Goal: Transaction & Acquisition: Purchase product/service

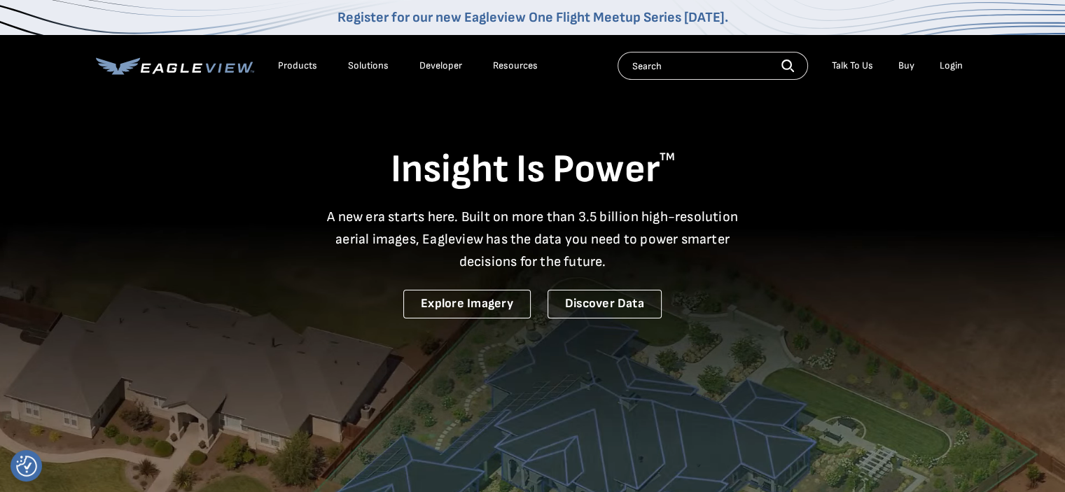
click at [955, 63] on div "Login" at bounding box center [950, 65] width 23 height 13
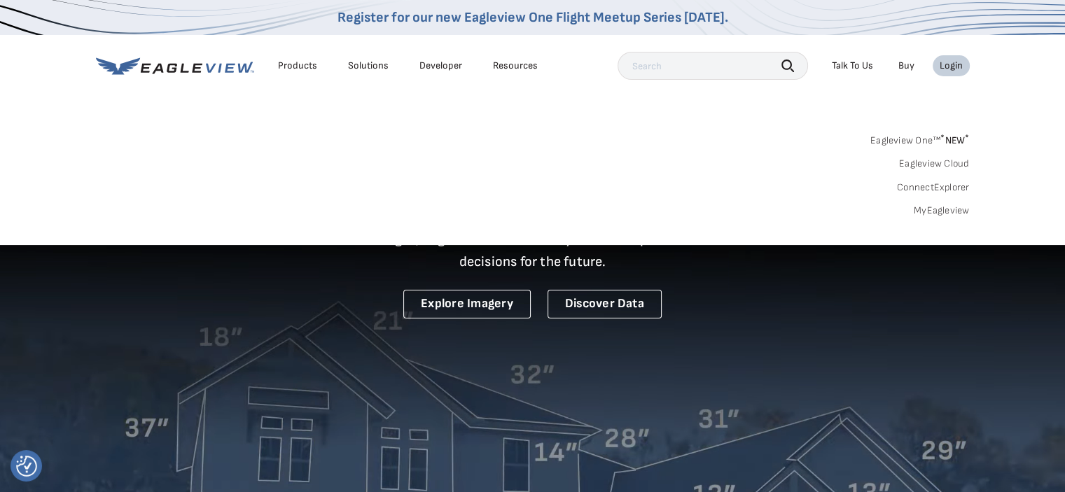
click at [939, 206] on link "MyEagleview" at bounding box center [941, 210] width 56 height 13
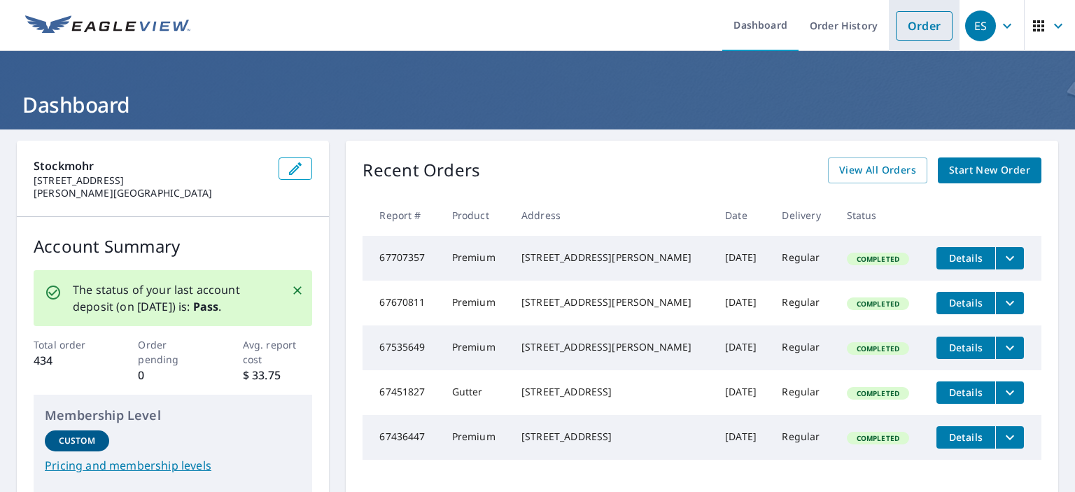
click at [913, 31] on link "Order" at bounding box center [924, 25] width 57 height 29
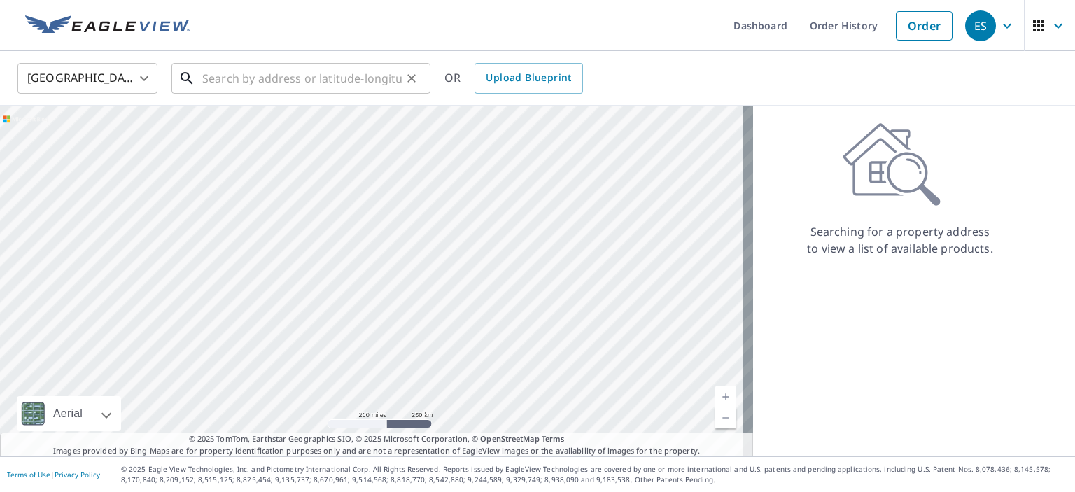
click at [316, 75] on input "text" at bounding box center [301, 78] width 199 height 39
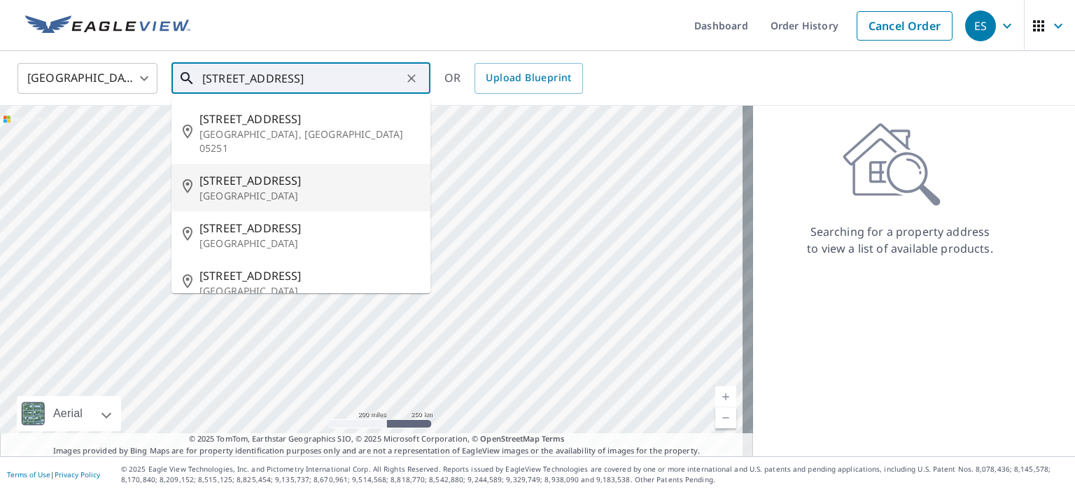
click at [309, 172] on span "166 Meadow Ln" at bounding box center [309, 180] width 220 height 17
type input "166 Meadow Ln Buffalo, NY 14223"
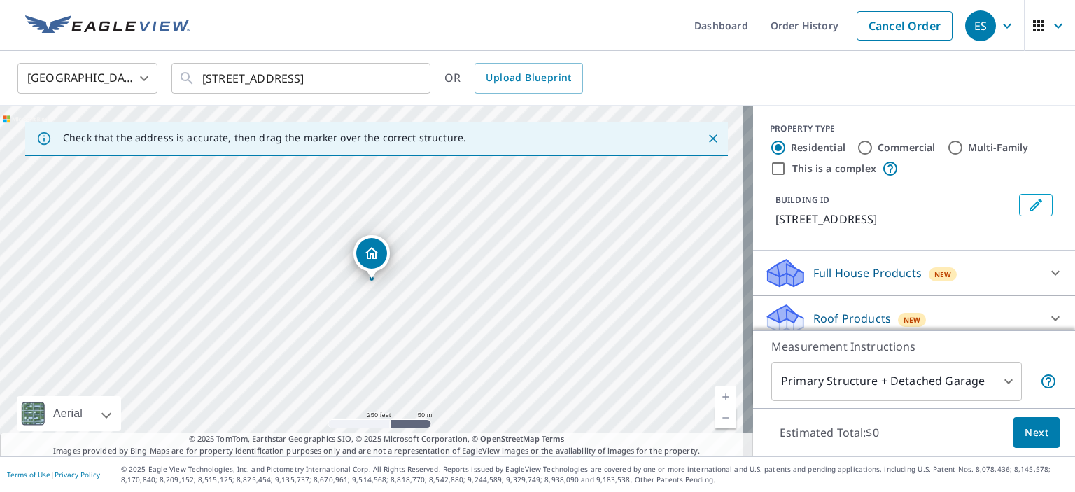
click at [715, 393] on link "Current Level 17, Zoom In" at bounding box center [725, 396] width 21 height 21
click at [715, 393] on link "Current Level 17.565853677773454, Zoom In" at bounding box center [725, 396] width 21 height 21
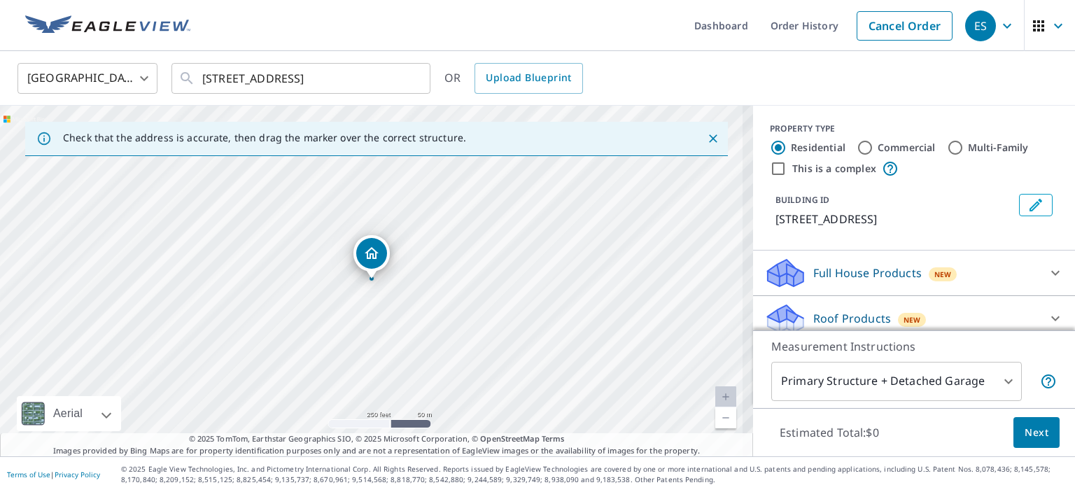
click at [715, 393] on link "Current Level 18.04342157722354, Zoom In Disabled" at bounding box center [725, 396] width 21 height 21
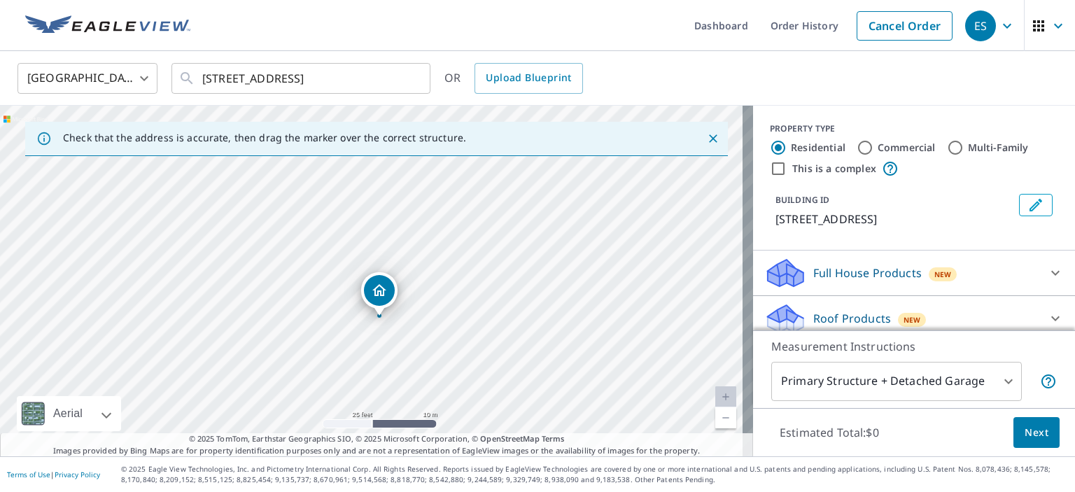
drag, startPoint x: 534, startPoint y: 259, endPoint x: 542, endPoint y: 295, distance: 37.2
click at [542, 295] on div "166 Meadow Ln Buffalo, NY 14223" at bounding box center [376, 281] width 753 height 351
click at [820, 378] on body "ES ES Dashboard Order History Cancel Order ES United States US ​ 166 Meadow Ln …" at bounding box center [537, 246] width 1075 height 492
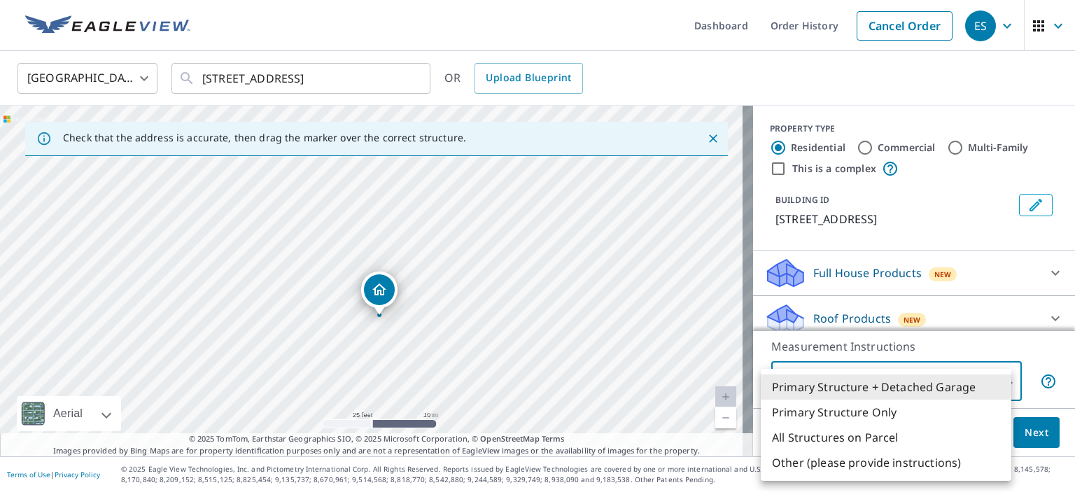
click at [827, 405] on li "Primary Structure Only" at bounding box center [886, 412] width 251 height 25
type input "2"
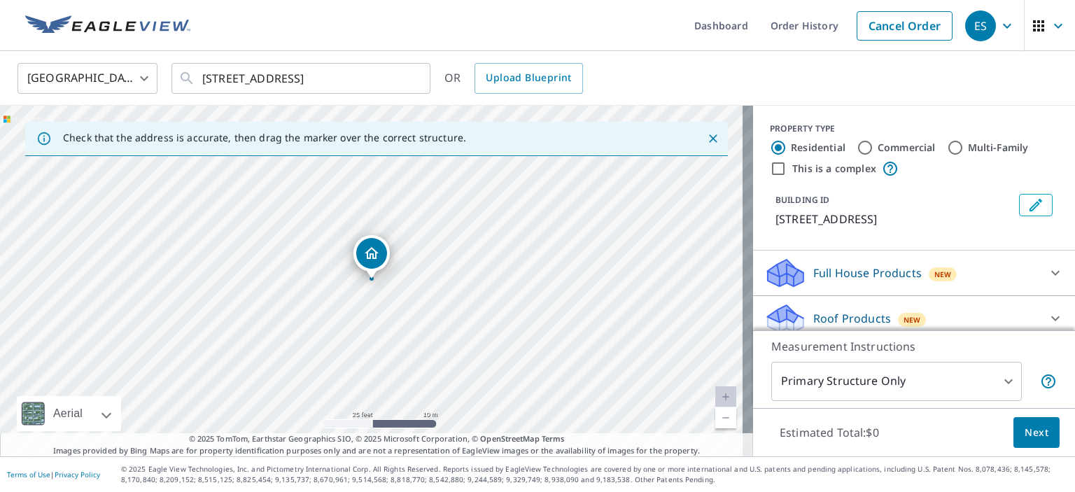
click at [817, 317] on p "Roof Products" at bounding box center [852, 318] width 78 height 17
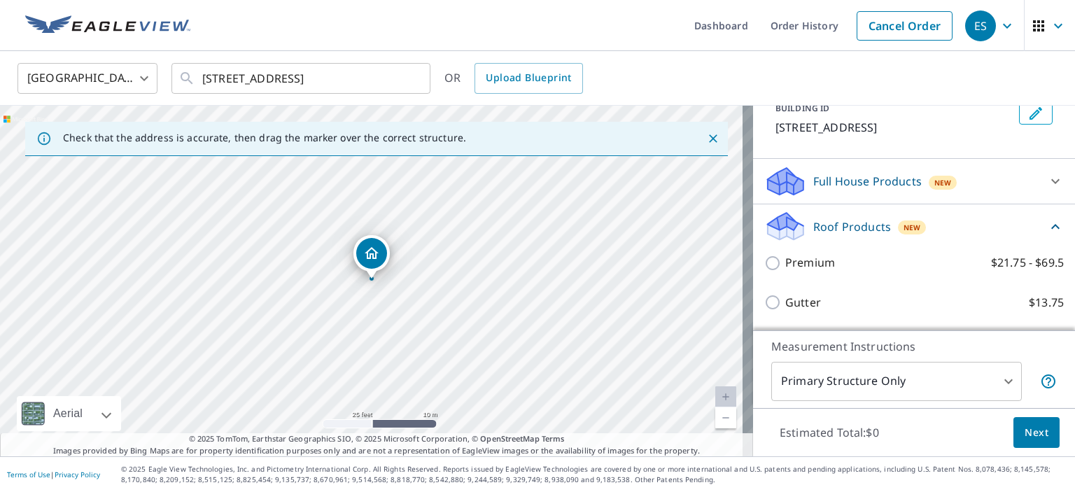
scroll to position [95, 0]
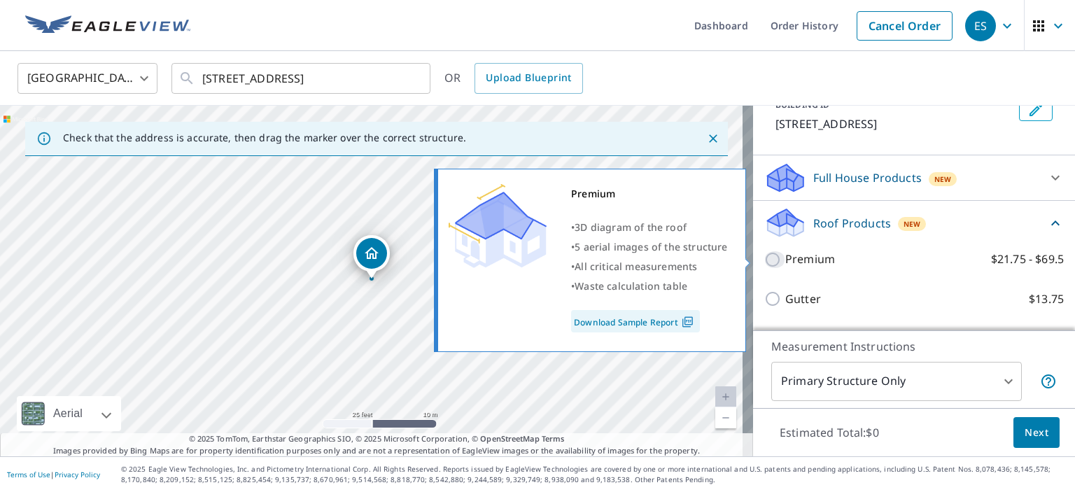
click at [764, 255] on input "Premium $21.75 - $69.5" at bounding box center [774, 259] width 21 height 17
checkbox input "true"
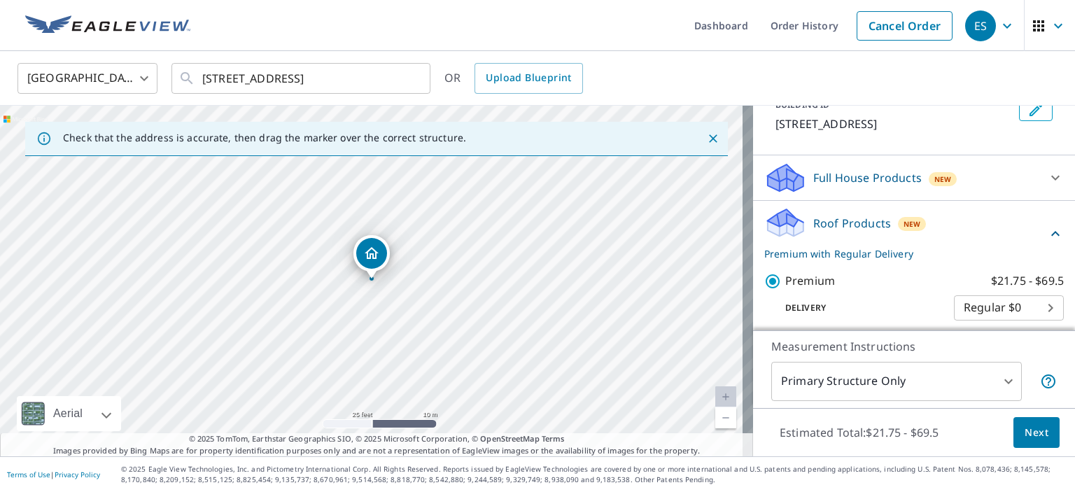
click at [1025, 424] on span "Next" at bounding box center [1037, 432] width 24 height 17
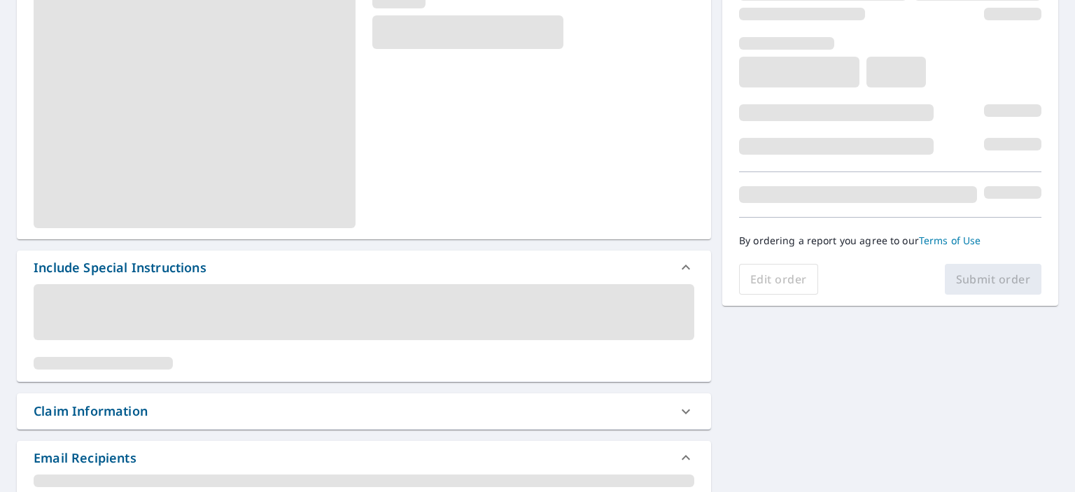
scroll to position [206, 0]
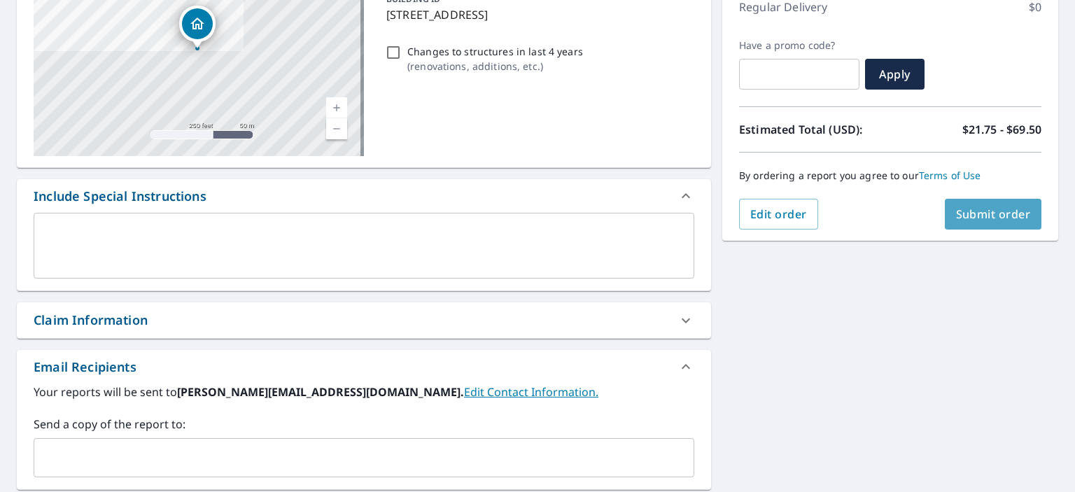
click at [980, 202] on button "Submit order" at bounding box center [993, 214] width 97 height 31
checkbox input "true"
